Goal: Information Seeking & Learning: Learn about a topic

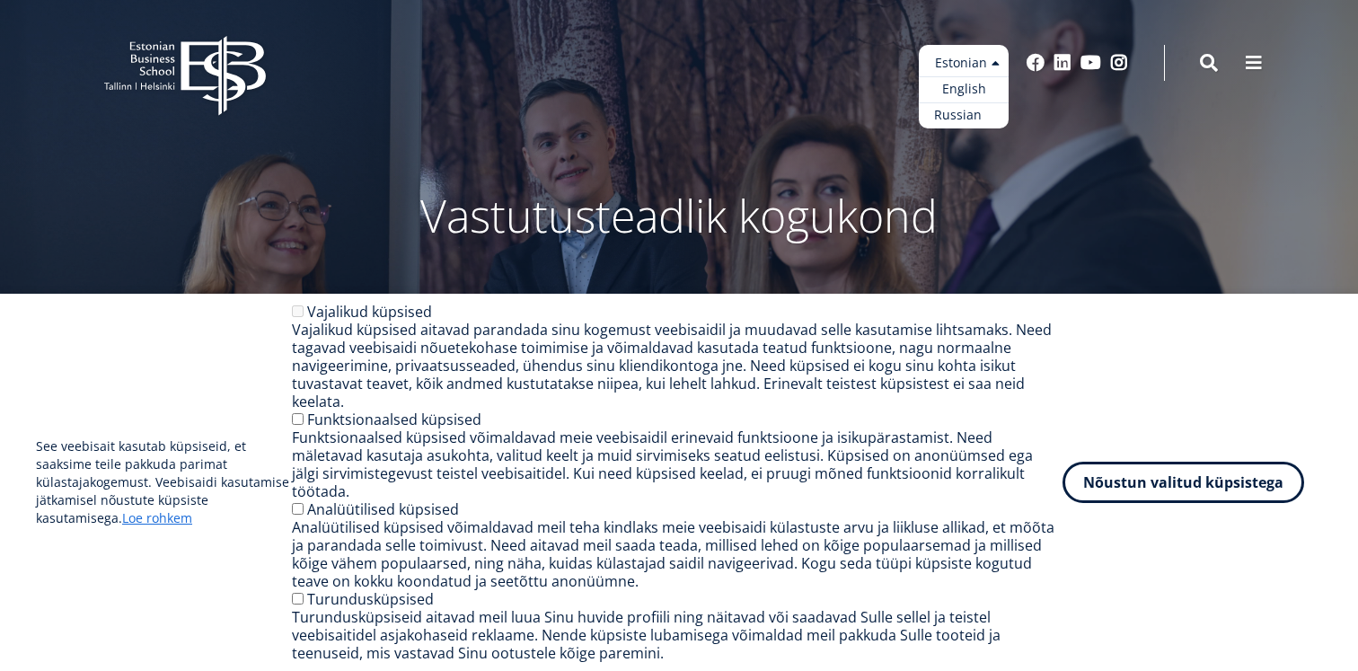
click at [957, 111] on link "Russian" at bounding box center [964, 115] width 90 height 26
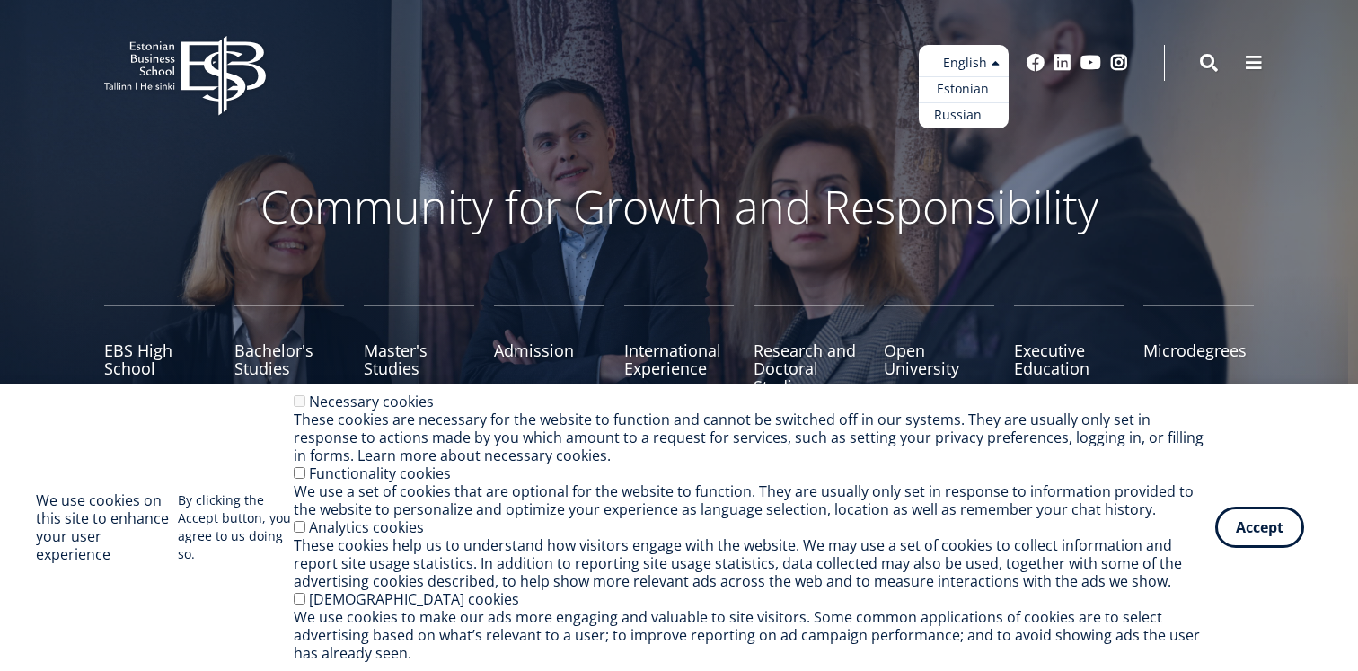
click at [950, 116] on link "Russian" at bounding box center [964, 115] width 90 height 26
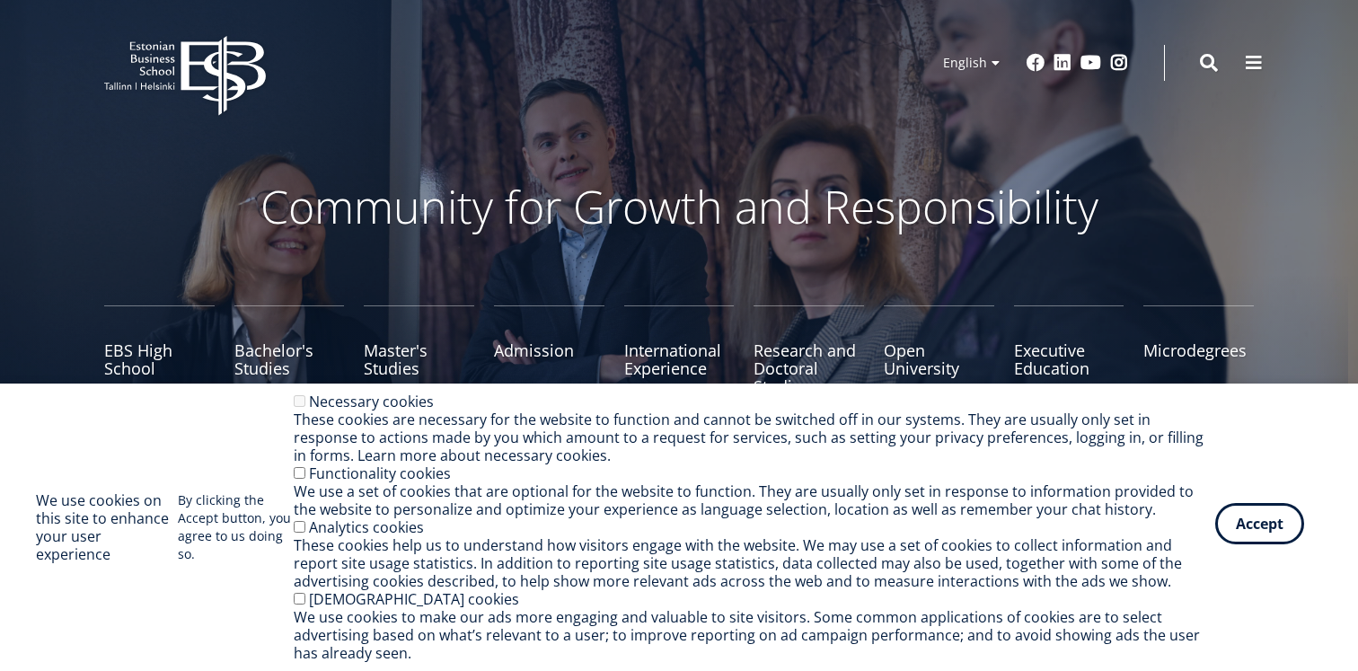
click at [1271, 526] on button "Accept" at bounding box center [1260, 523] width 89 height 41
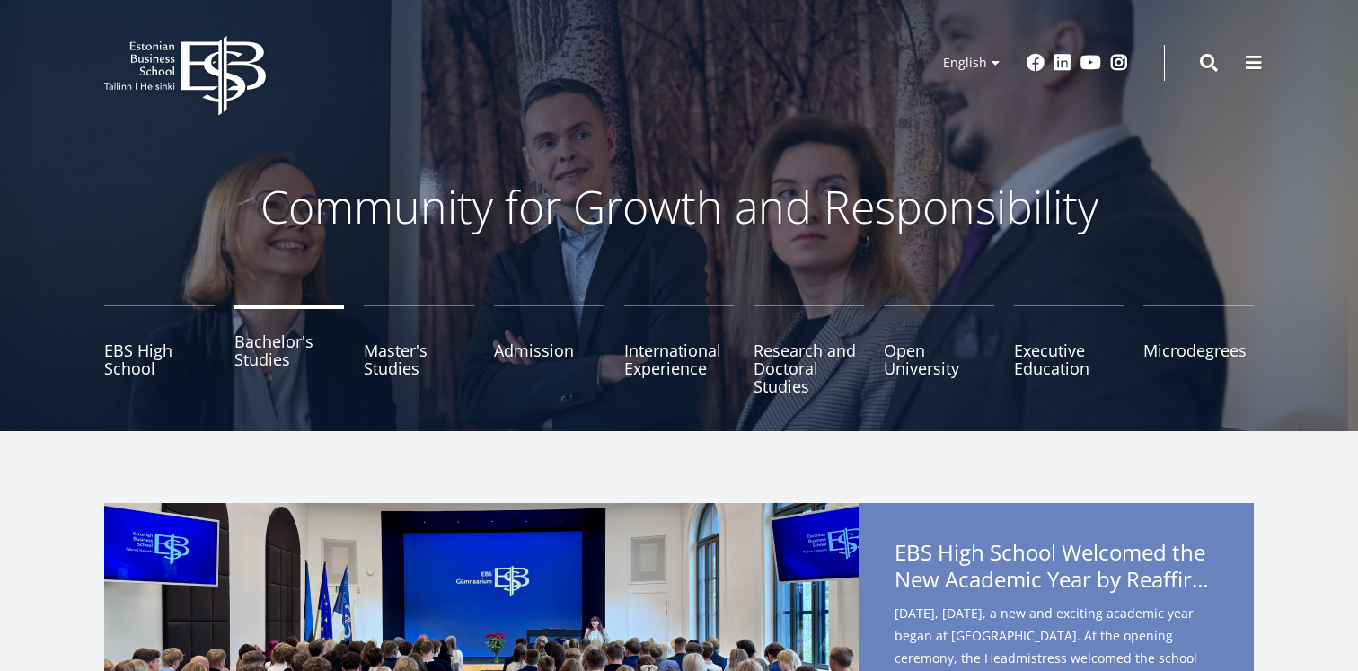
click at [288, 338] on link "Bachelor's Studies" at bounding box center [289, 350] width 111 height 90
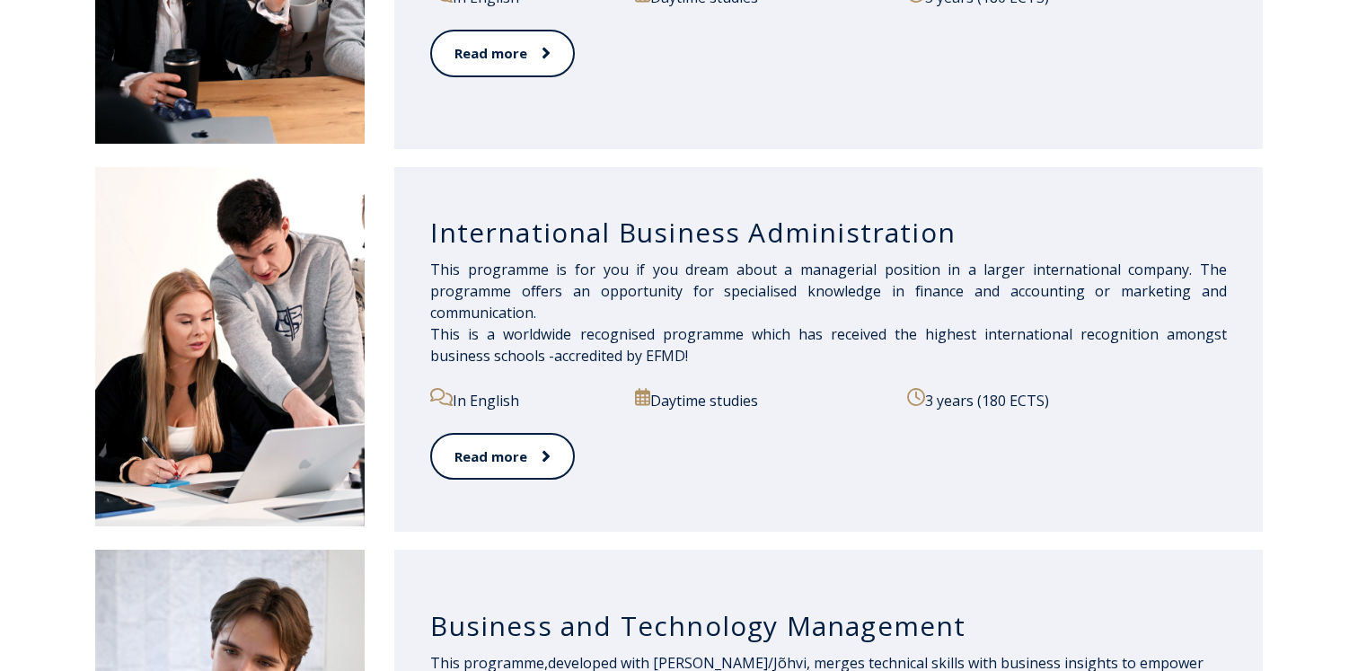
scroll to position [1356, 0]
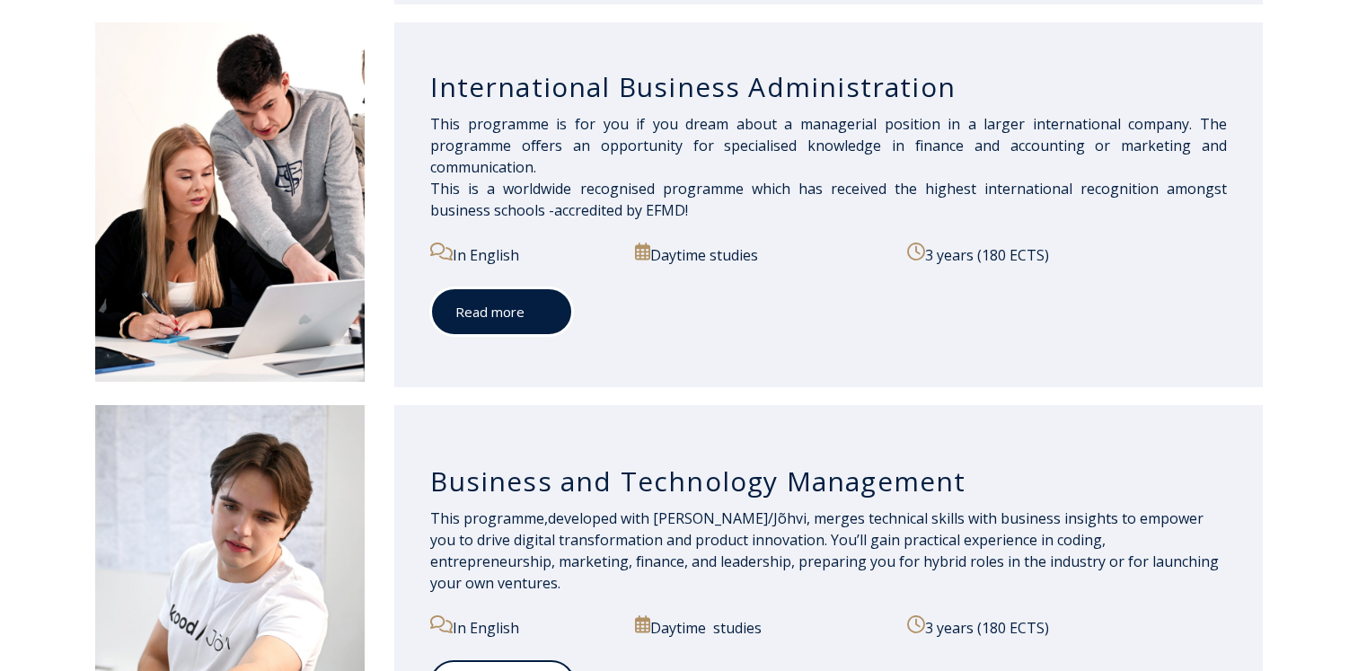
click at [523, 321] on link "Read more" at bounding box center [501, 312] width 143 height 49
